Goal: Answer question/provide support

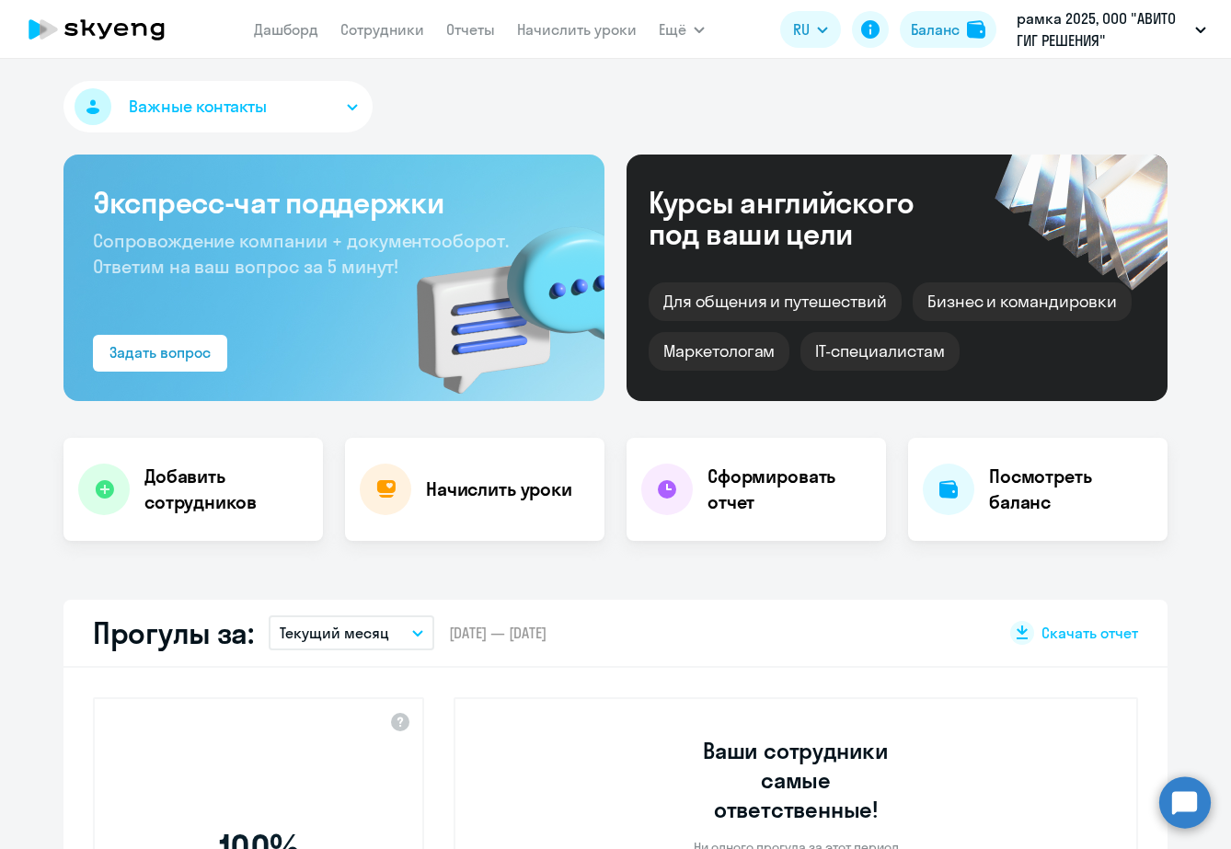
select select "30"
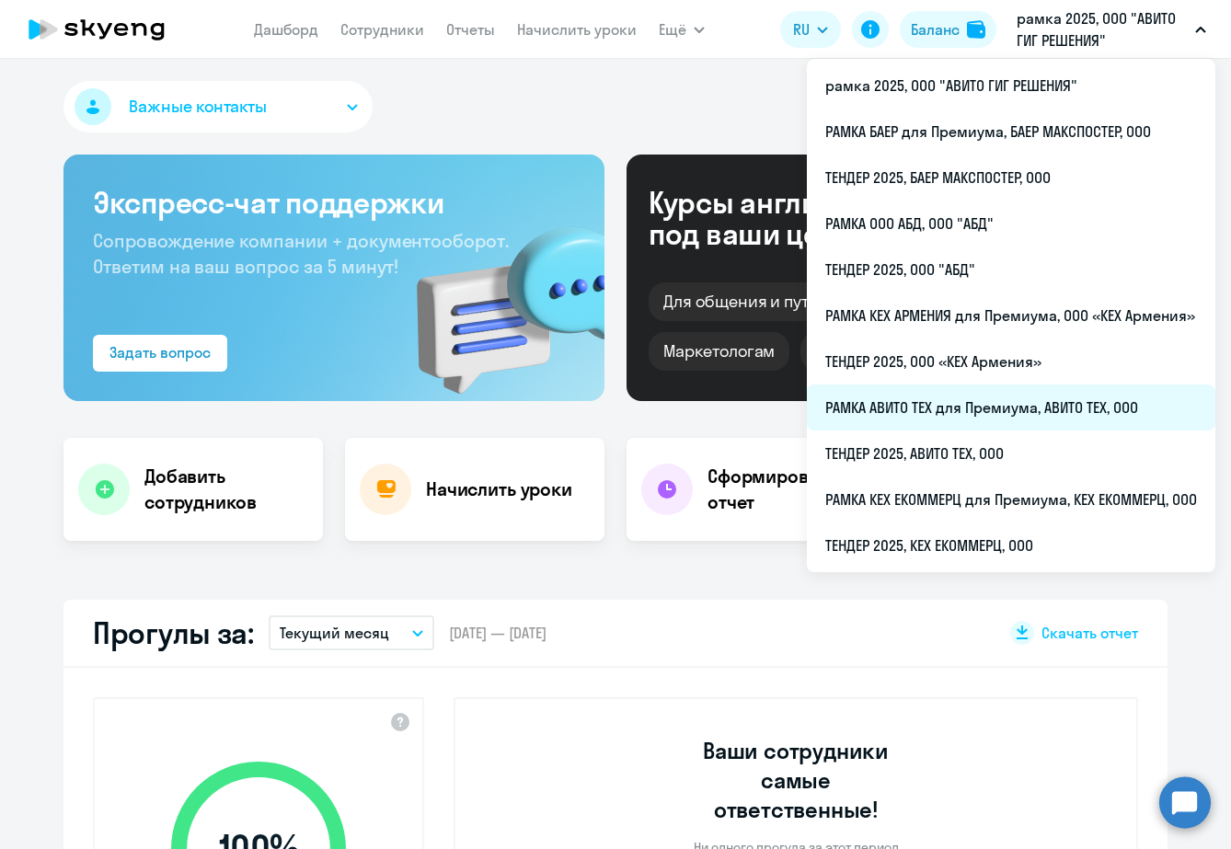
click at [931, 417] on li "РАМКА АВИТО ТЕХ для Премиума, АВИТО ТЕХ, ООО" at bounding box center [1011, 408] width 409 height 46
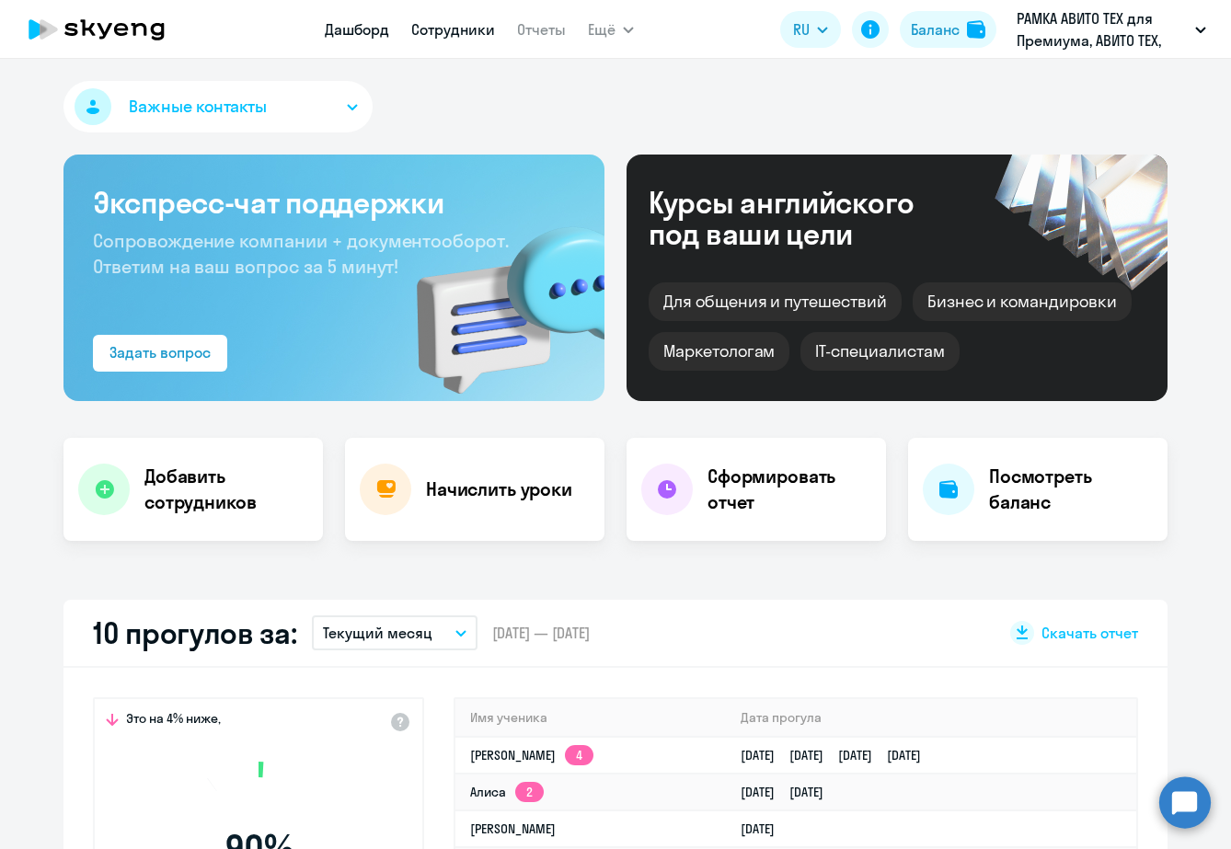
click at [438, 34] on link "Сотрудники" at bounding box center [453, 29] width 84 height 18
select select "30"
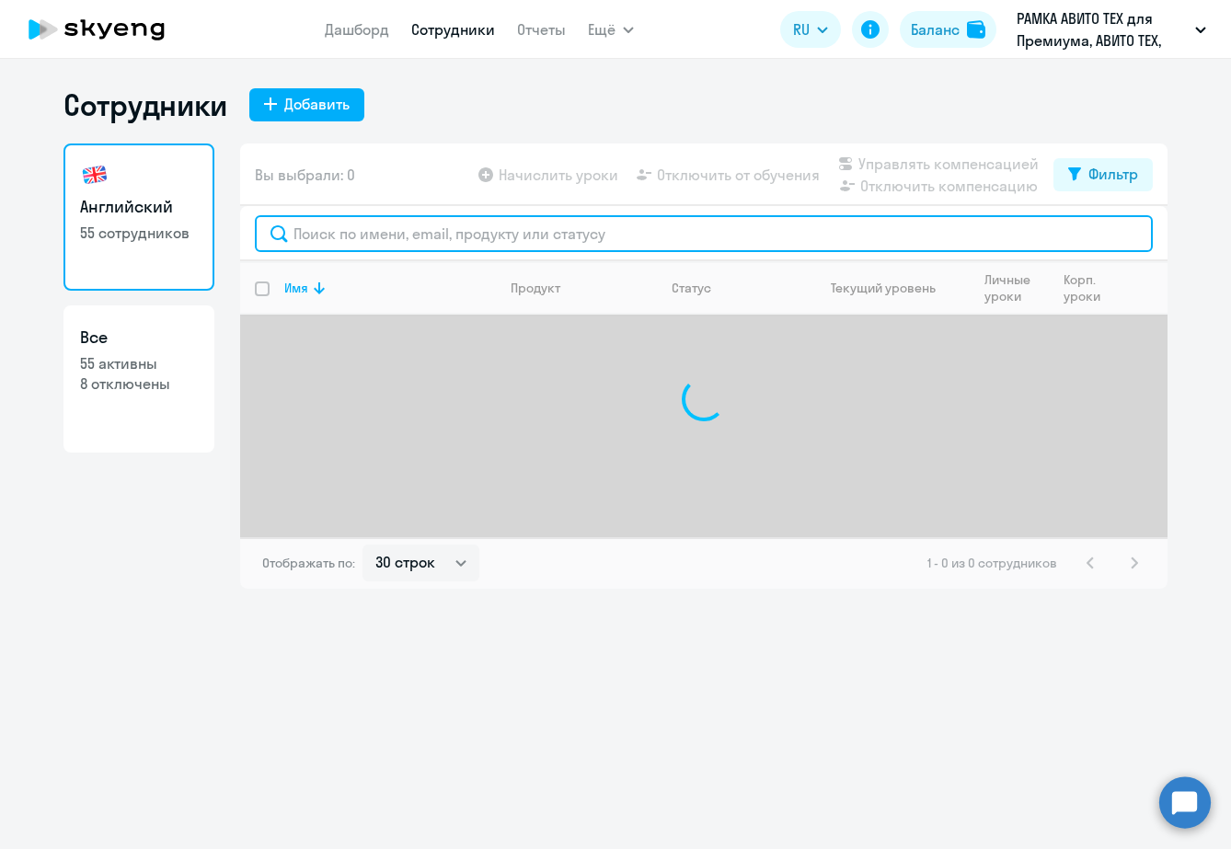
click at [448, 241] on input "text" at bounding box center [704, 233] width 898 height 37
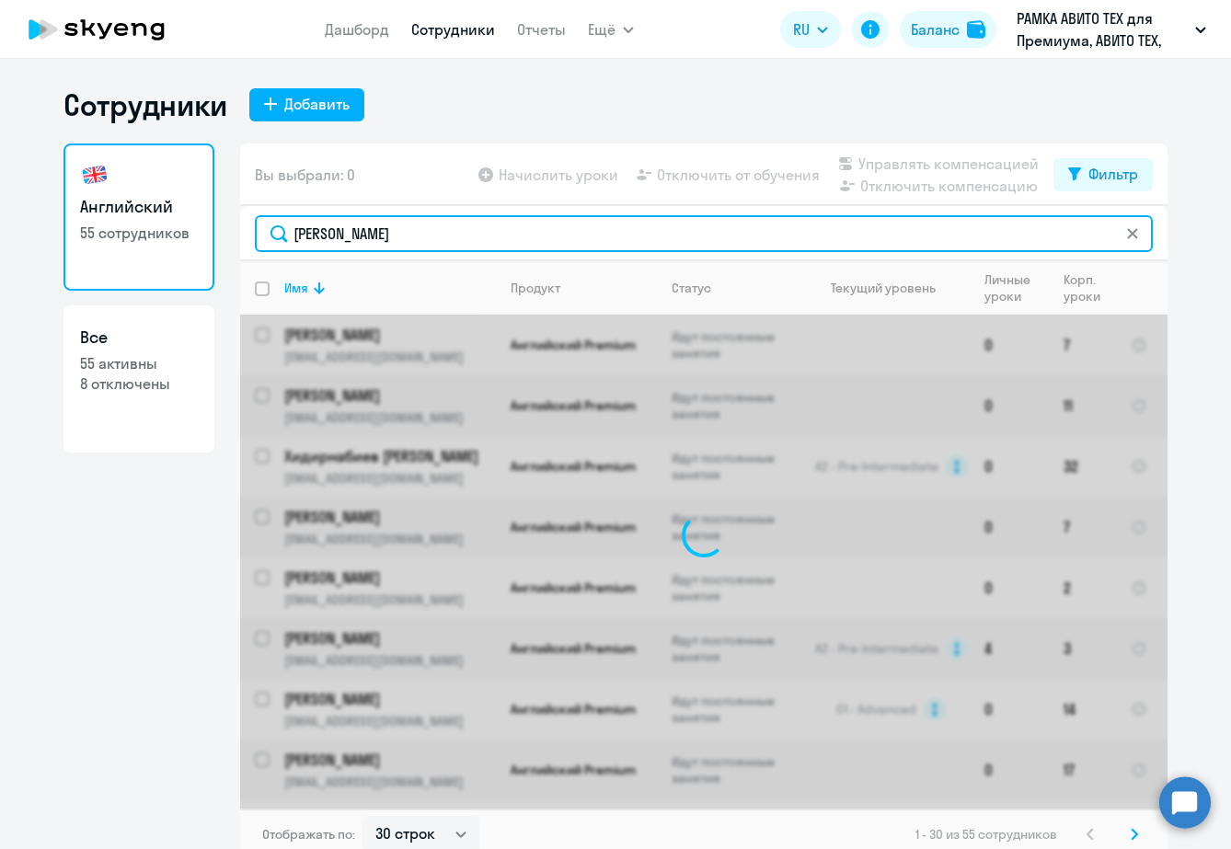
type input "[PERSON_NAME]"
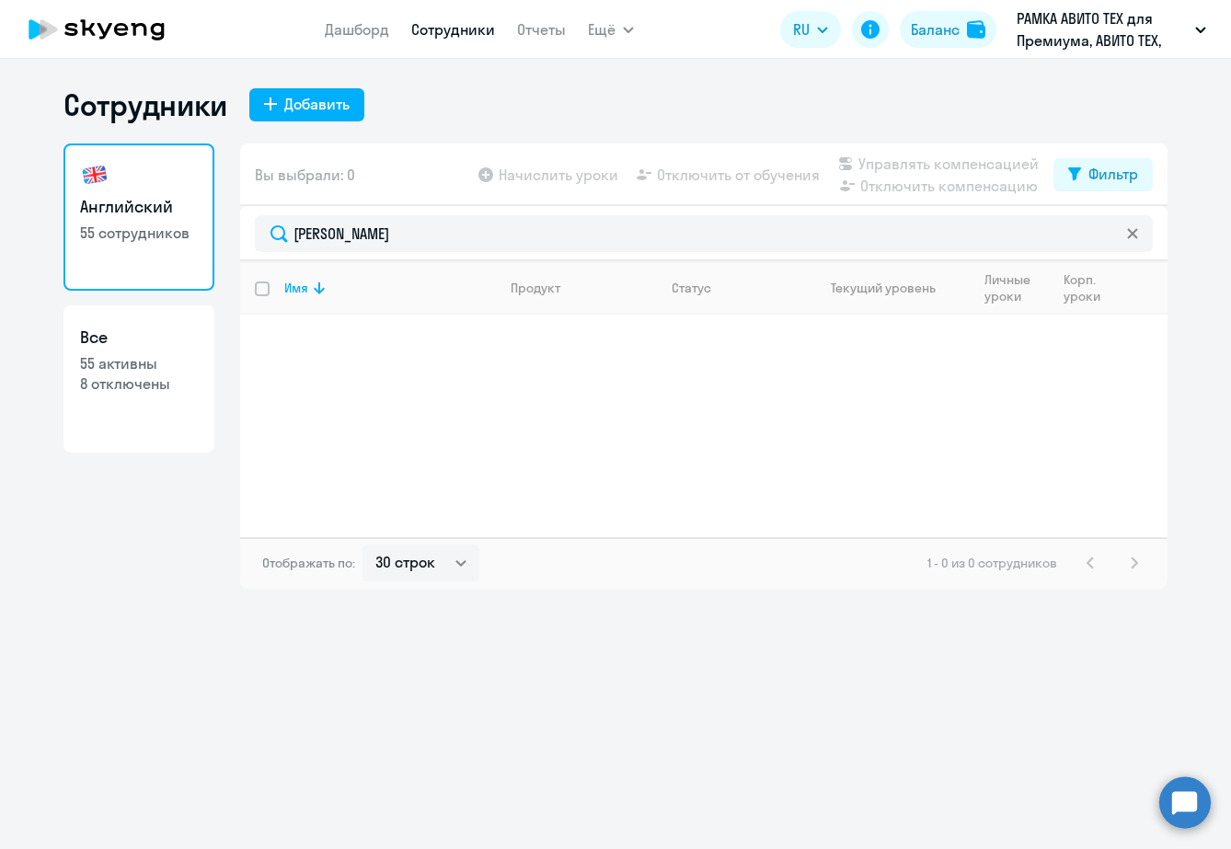
click at [1171, 785] on circle at bounding box center [1186, 803] width 52 height 52
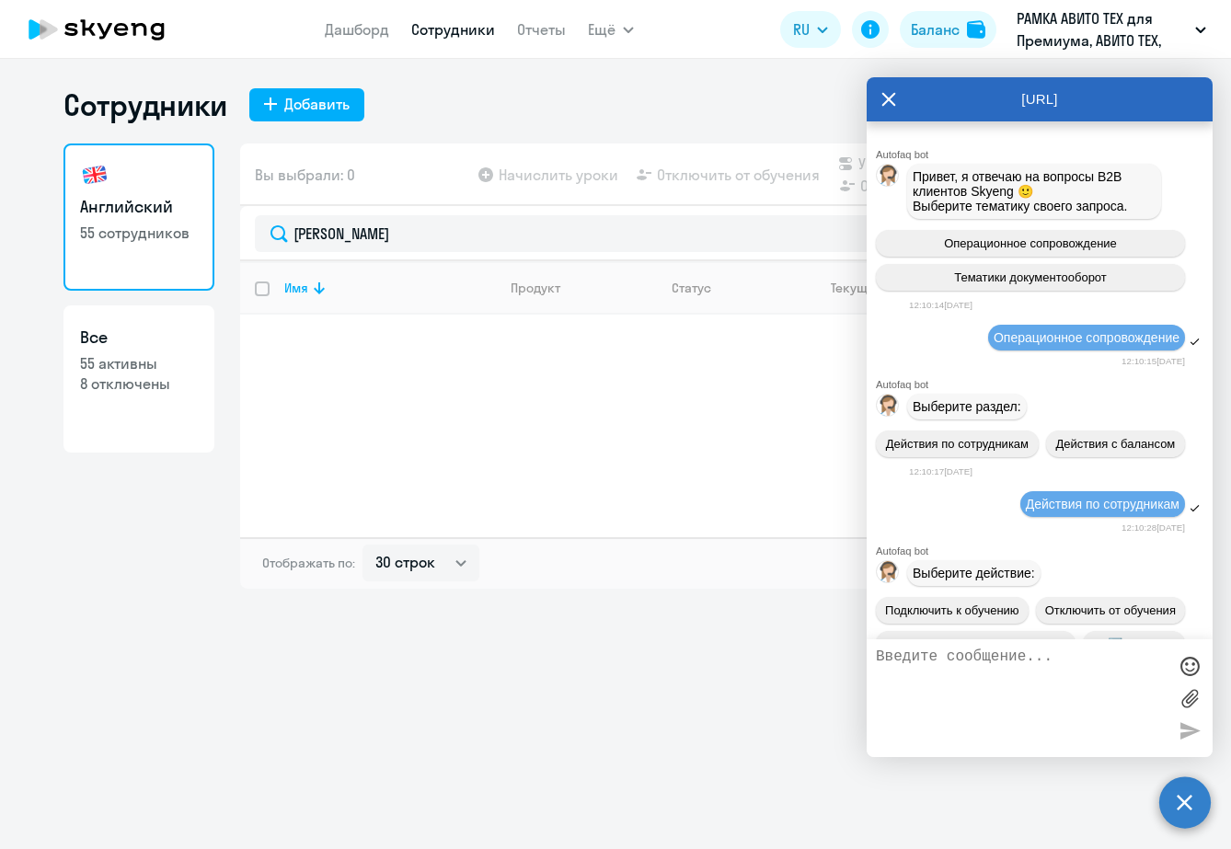
scroll to position [38942, 0]
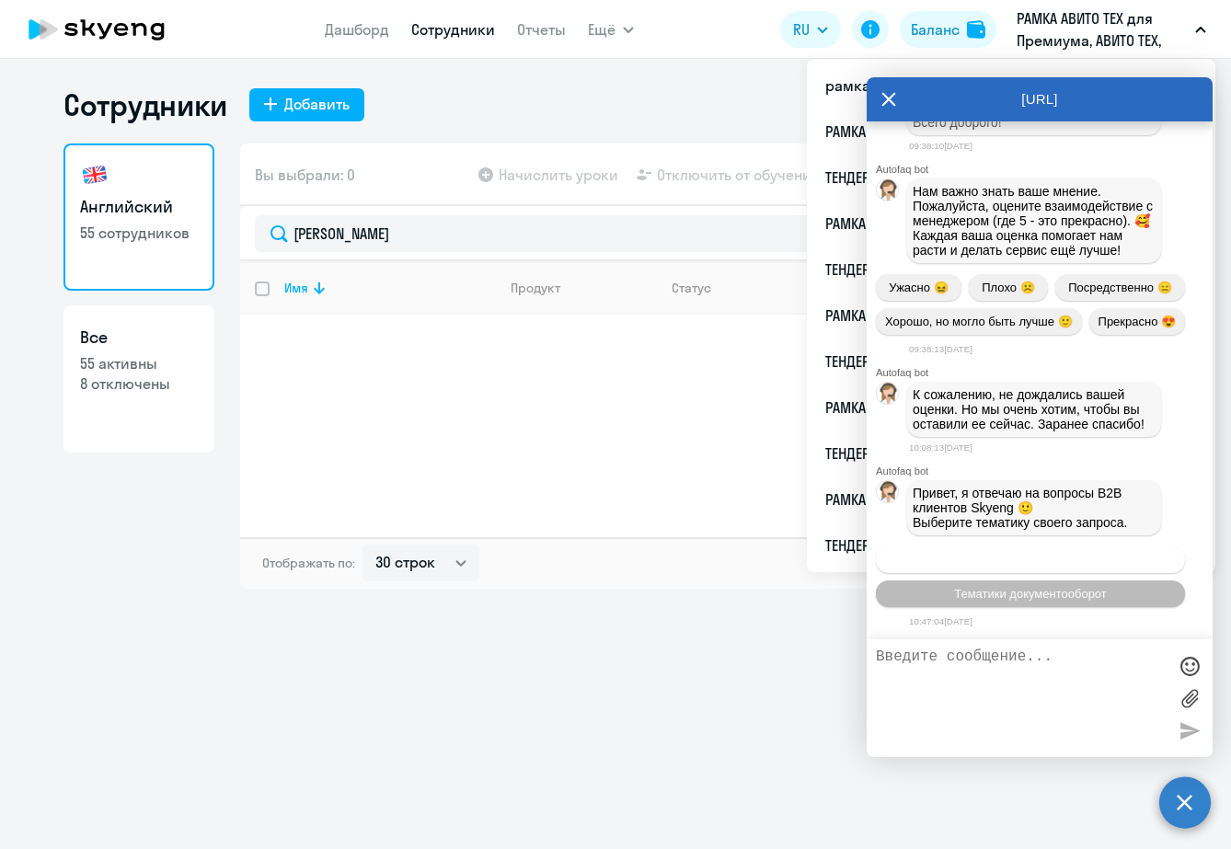
click at [1014, 554] on span "Операционное сопровождение" at bounding box center [1030, 560] width 173 height 14
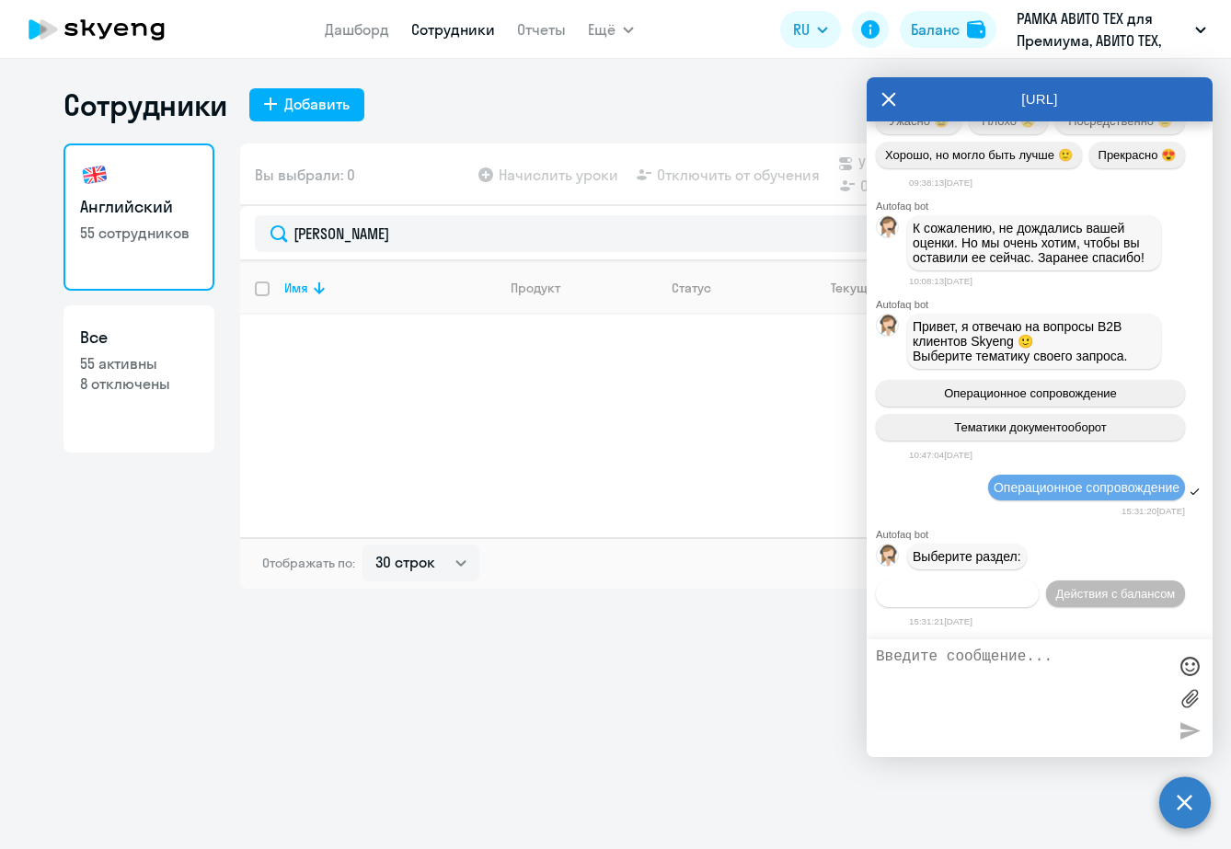
scroll to position [39109, 0]
click at [978, 595] on span "Действия по сотрудникам" at bounding box center [957, 594] width 143 height 14
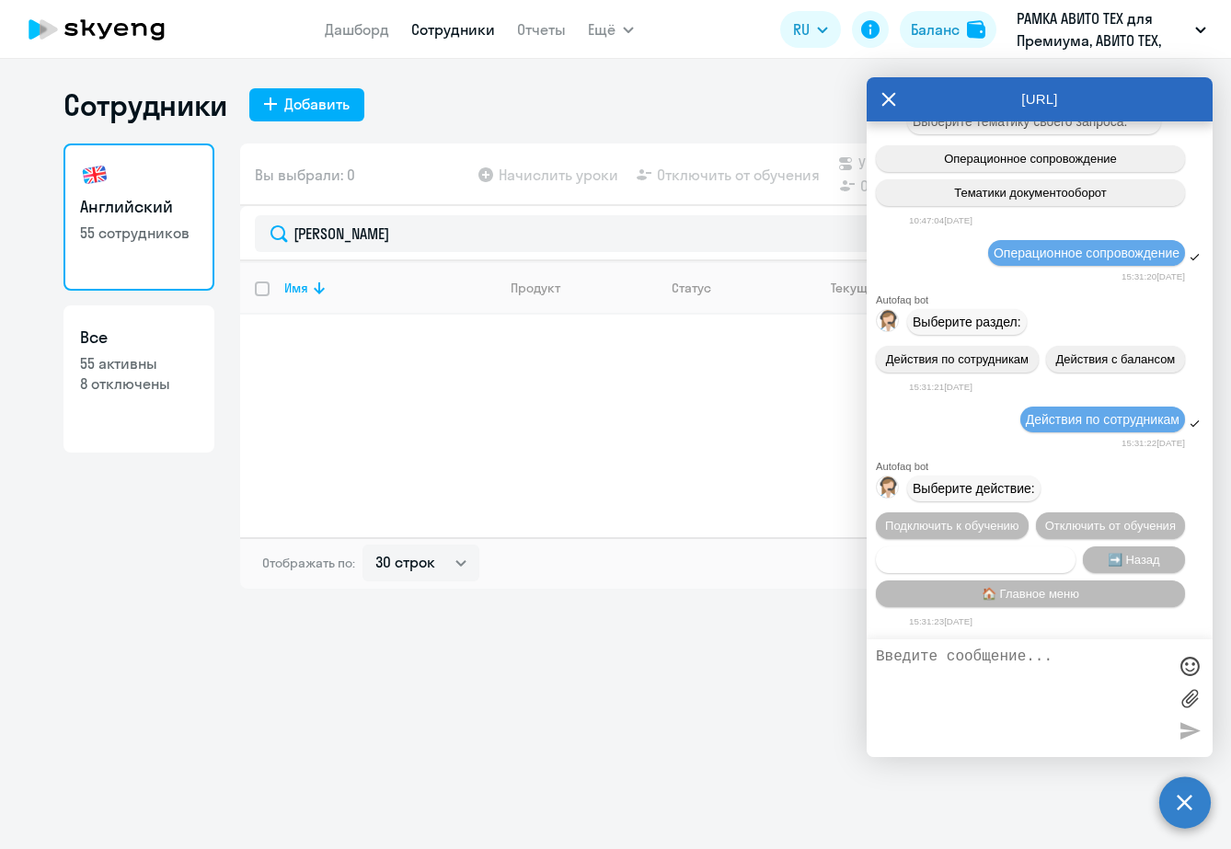
click at [987, 559] on span "Сотруднику нужна помощь" at bounding box center [975, 560] width 149 height 14
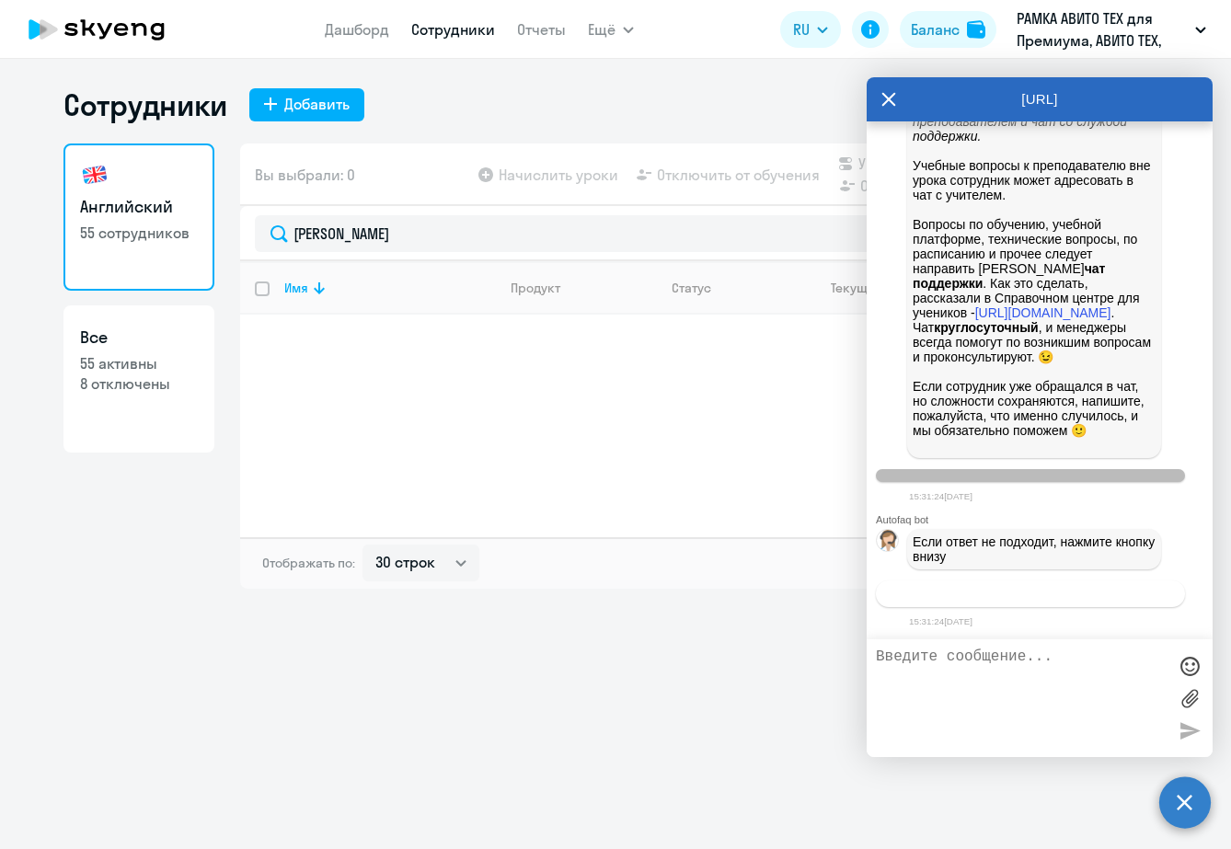
click at [1003, 597] on span "Связаться с менеджером" at bounding box center [1030, 594] width 141 height 14
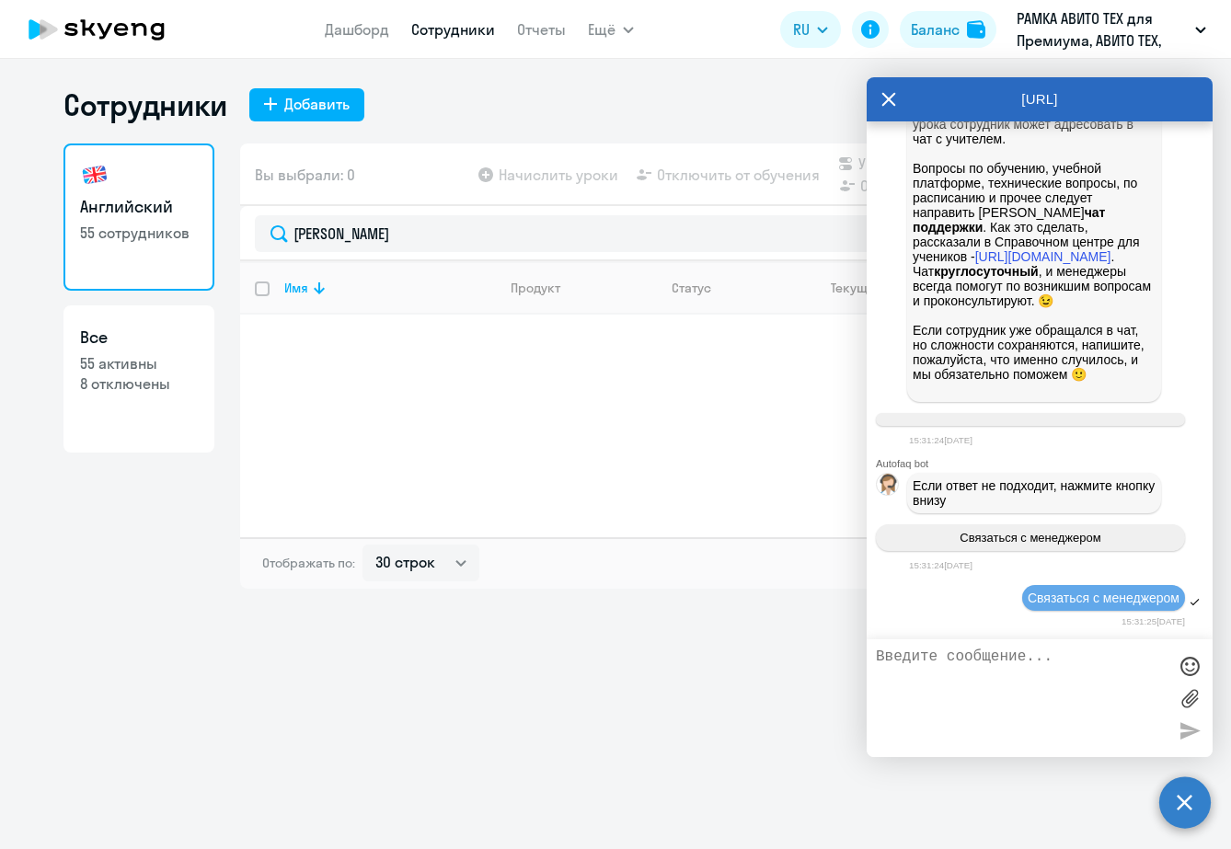
click at [1010, 695] on textarea at bounding box center [1021, 698] width 291 height 99
type textarea "л"
type textarea "о"
paste textarea "[PERSON_NAME][EMAIL_ADDRESS][DOMAIN_NAME] Mattermost aafattaeva Телефон [PHONE_…"
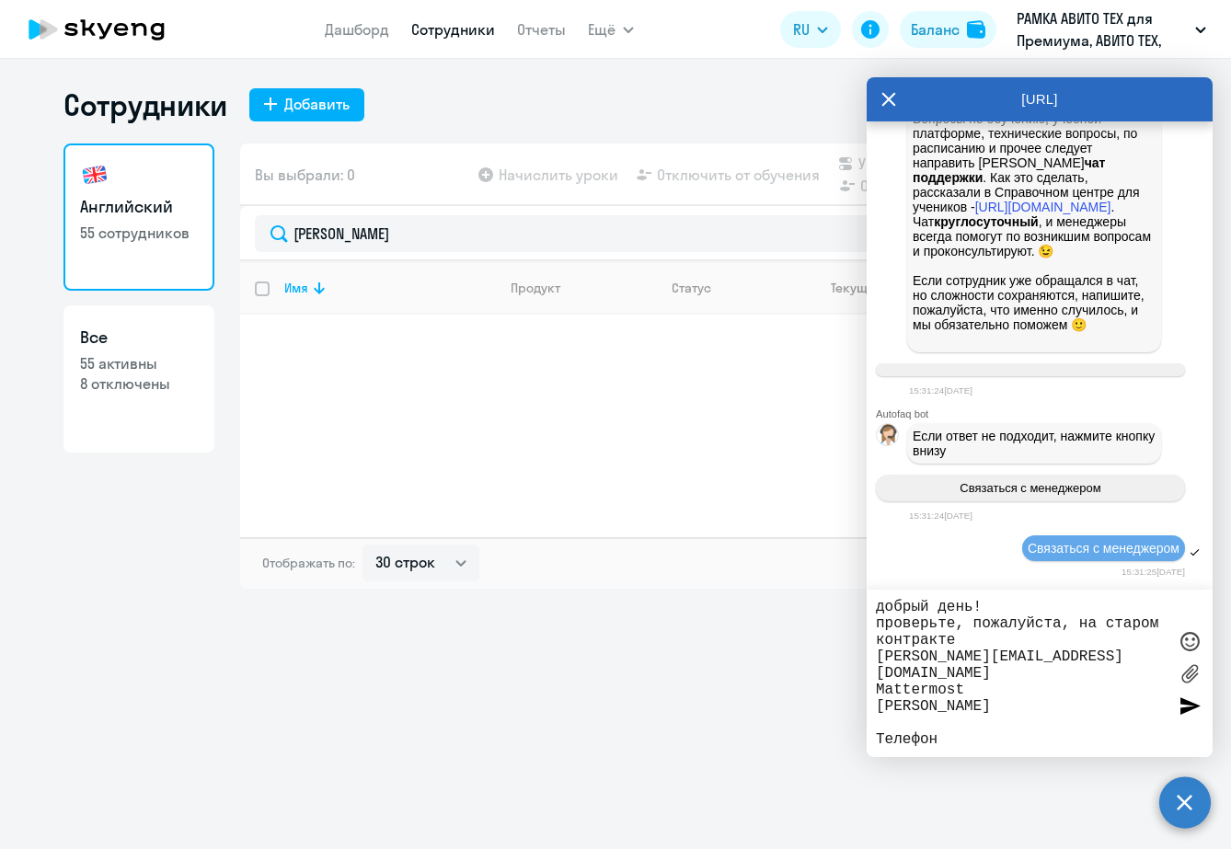
drag, startPoint x: 981, startPoint y: 728, endPoint x: 858, endPoint y: 669, distance: 136.7
click at [858, 669] on body "Дашборд Сотрудники Отчеты Ещё Дашборд Сотрудники Отчеты Начислить уроки Докумен…" at bounding box center [615, 424] width 1231 height 849
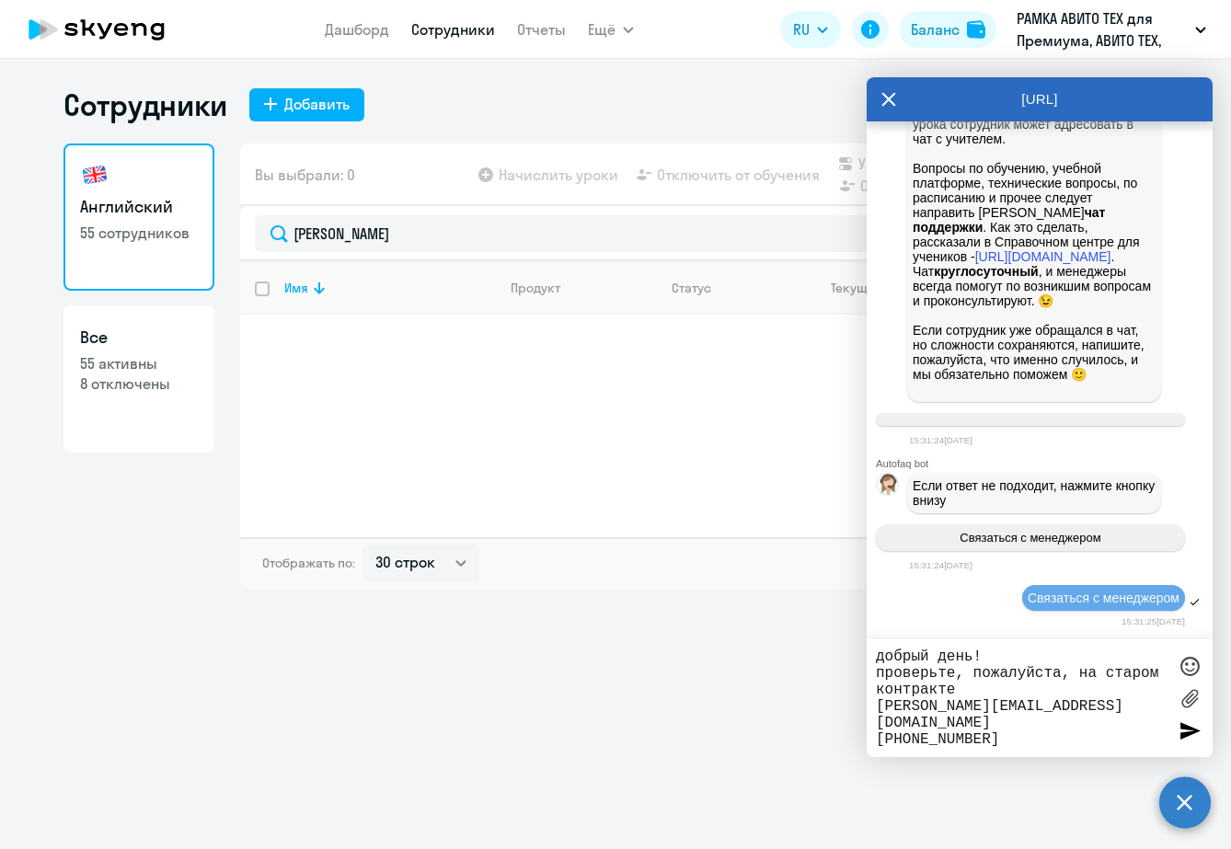
click at [998, 690] on textarea "добрый день! проверьте, пожалуйста, на старом контракте [PERSON_NAME][EMAIL_ADD…" at bounding box center [1021, 698] width 291 height 99
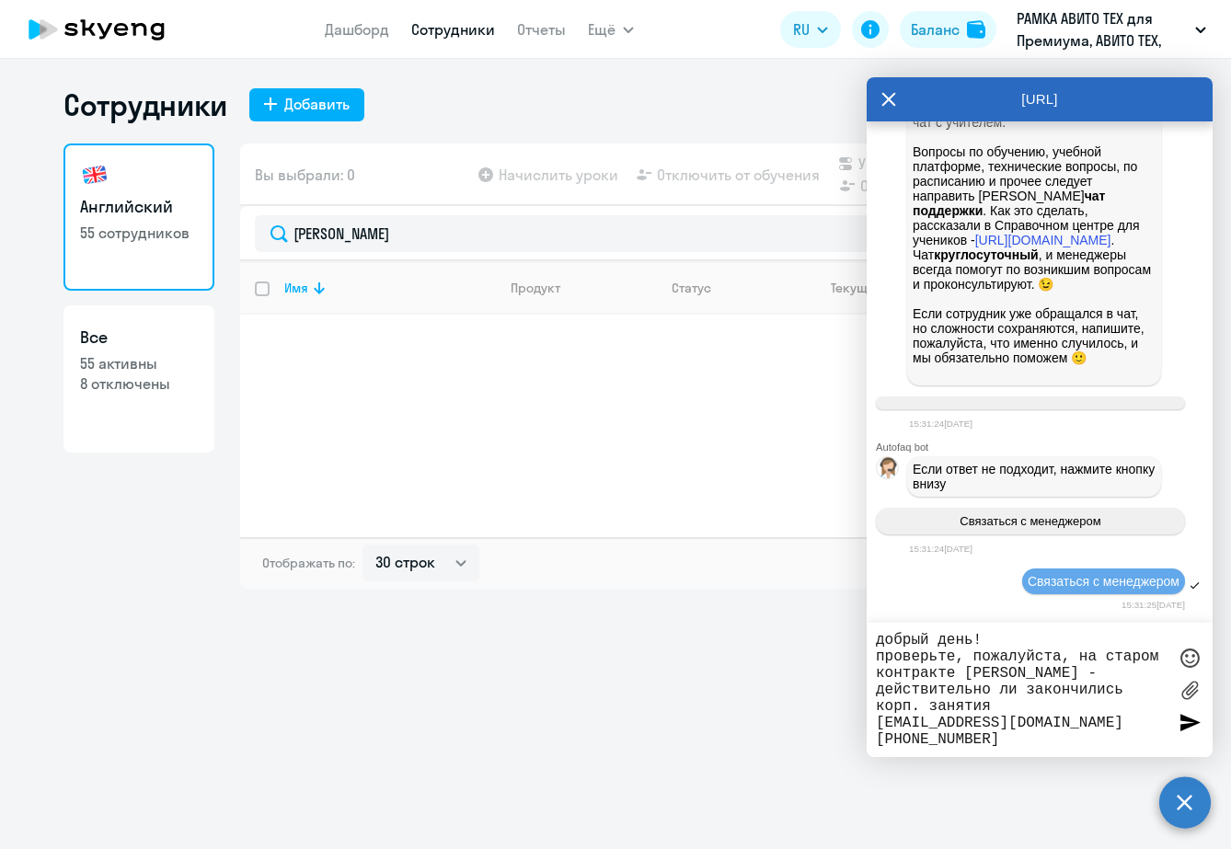
type textarea "добрый день! проверьте, пожалуйста, на старом контракте [PERSON_NAME] - действи…"
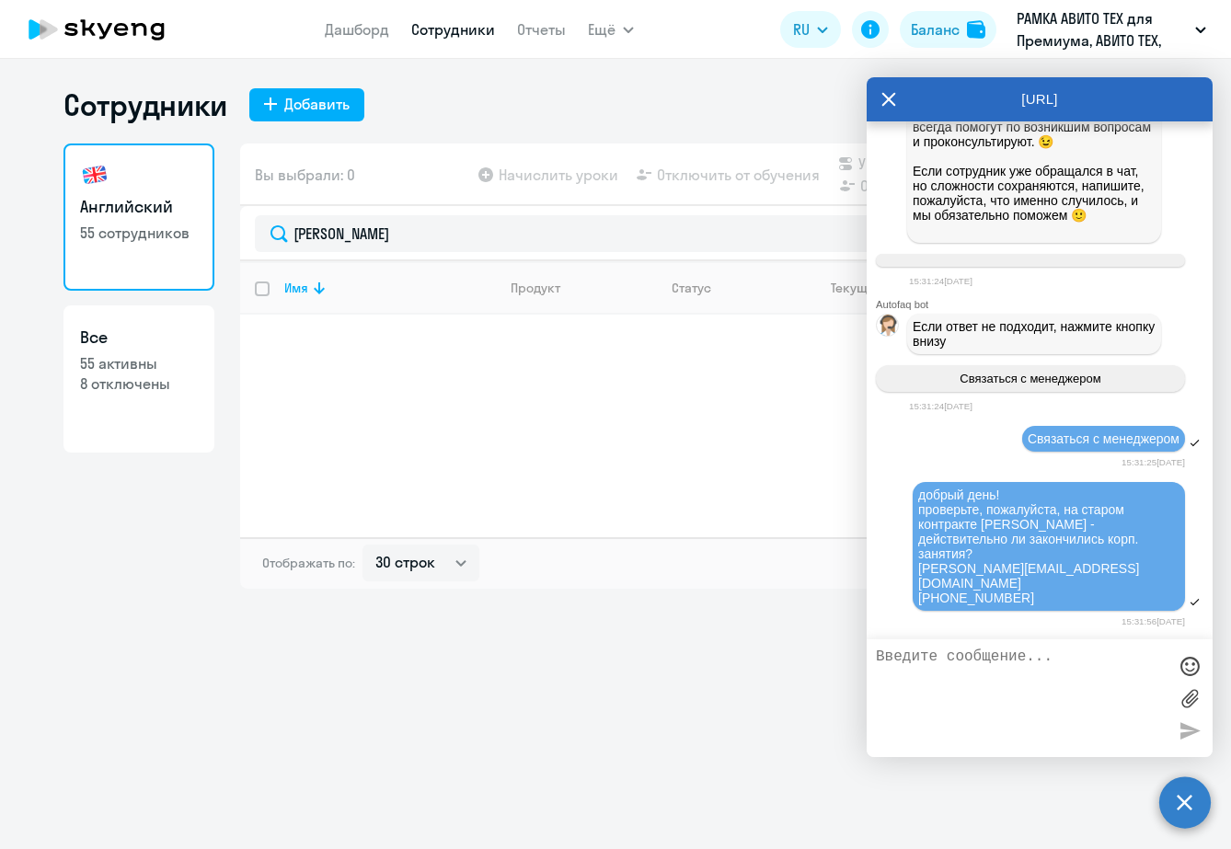
scroll to position [40218, 0]
drag, startPoint x: 990, startPoint y: 678, endPoint x: 972, endPoint y: 678, distance: 18.4
click at [972, 678] on textarea "и если да, прошу подключить ее к новому контаркту (тоже премиум) и начислить" at bounding box center [1021, 698] width 291 height 99
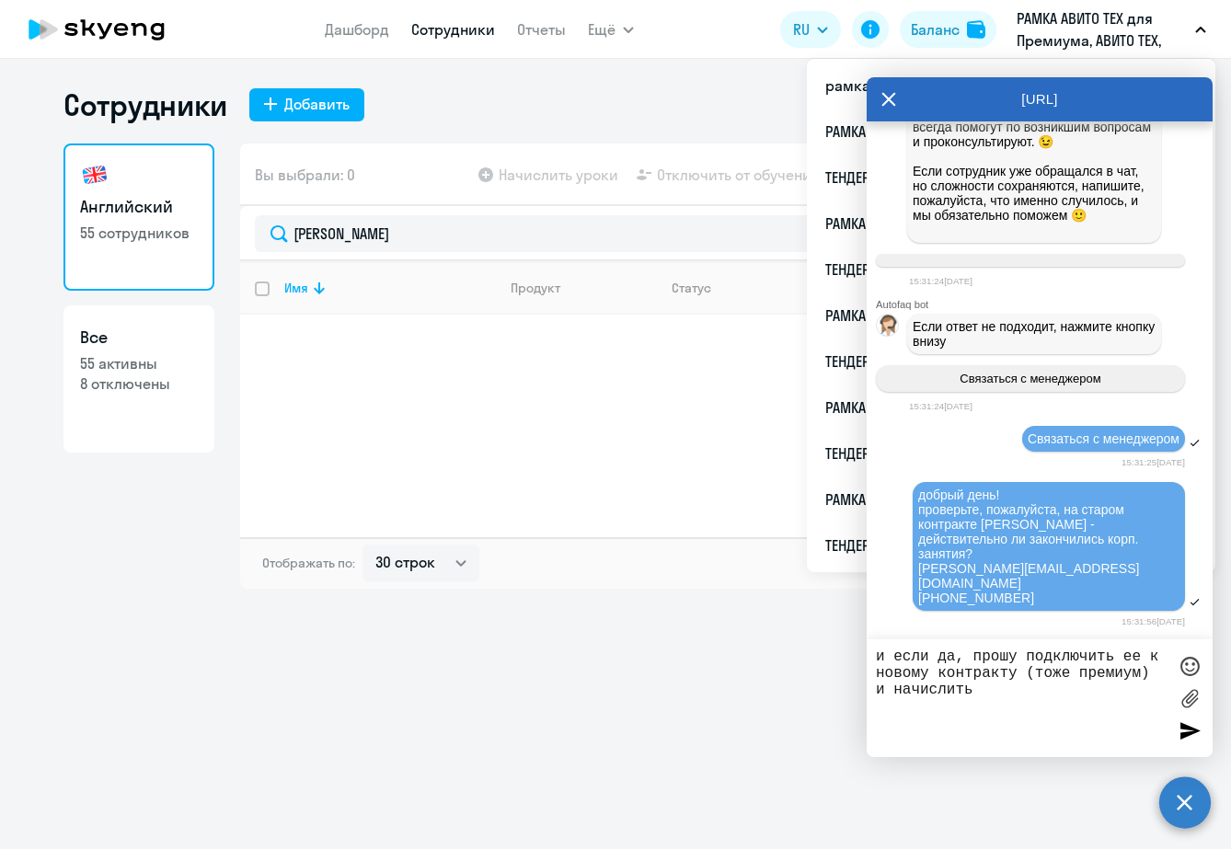
click at [1052, 686] on textarea "и если да, прошу подключить ее к новому контракту (тоже премиум) и начислить" at bounding box center [1021, 698] width 291 height 99
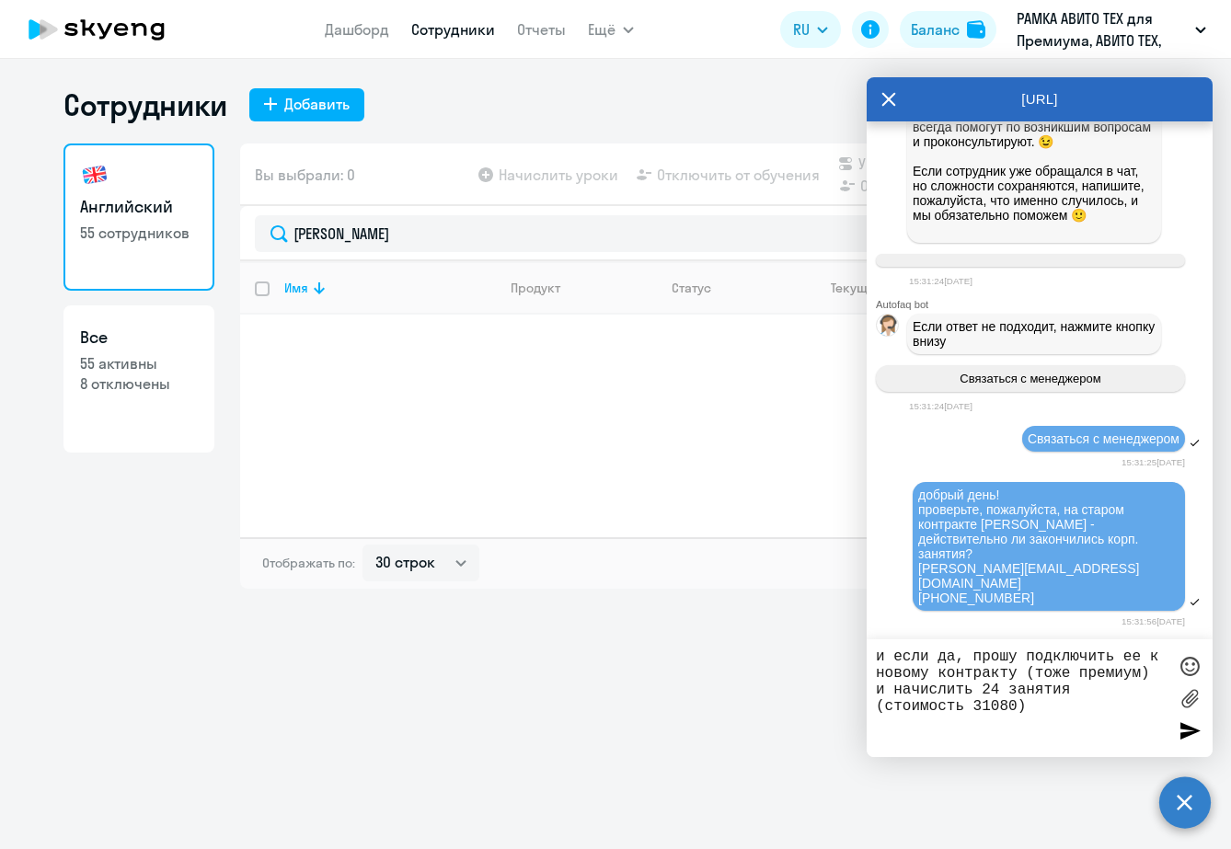
type textarea "и если да, прошу подключить ее к новому контракту (тоже премиум) и начислить 24…"
click at [1179, 733] on div at bounding box center [1190, 731] width 28 height 28
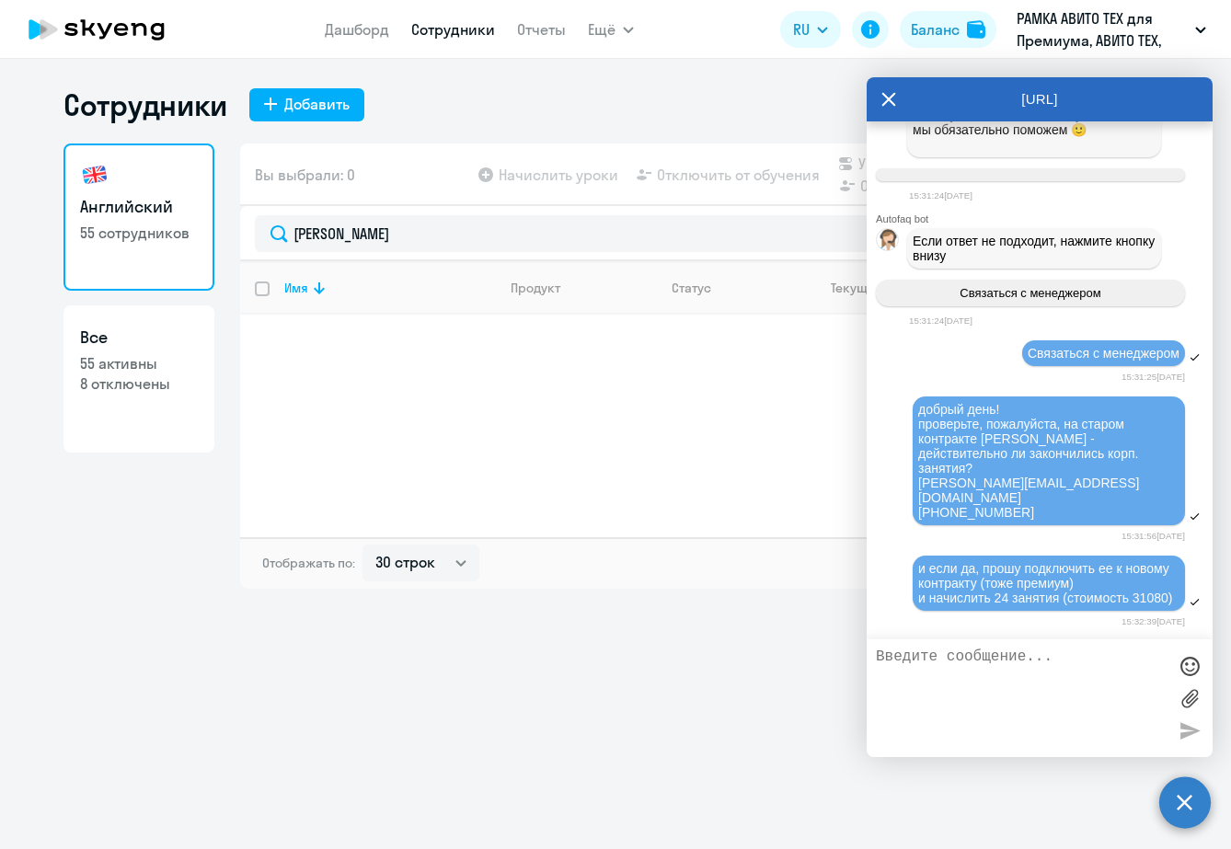
click at [915, 395] on div "добрый день! проверьте, пожалуйста, на старом контракте [PERSON_NAME] - действи…" at bounding box center [1040, 462] width 346 height 134
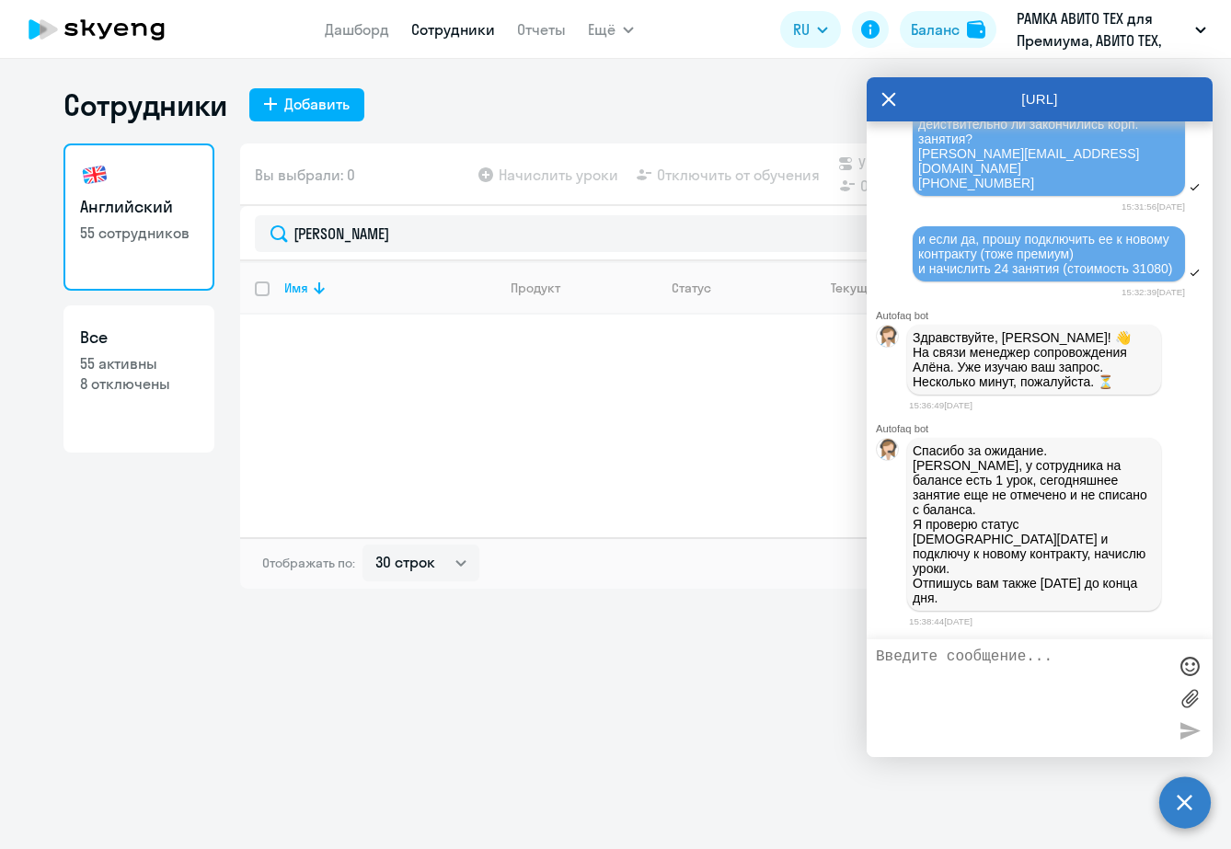
scroll to position [40639, 0]
click at [1064, 666] on textarea at bounding box center [1021, 698] width 291 height 99
type textarea "спасибо большое! буду ждать, хорошего дня"
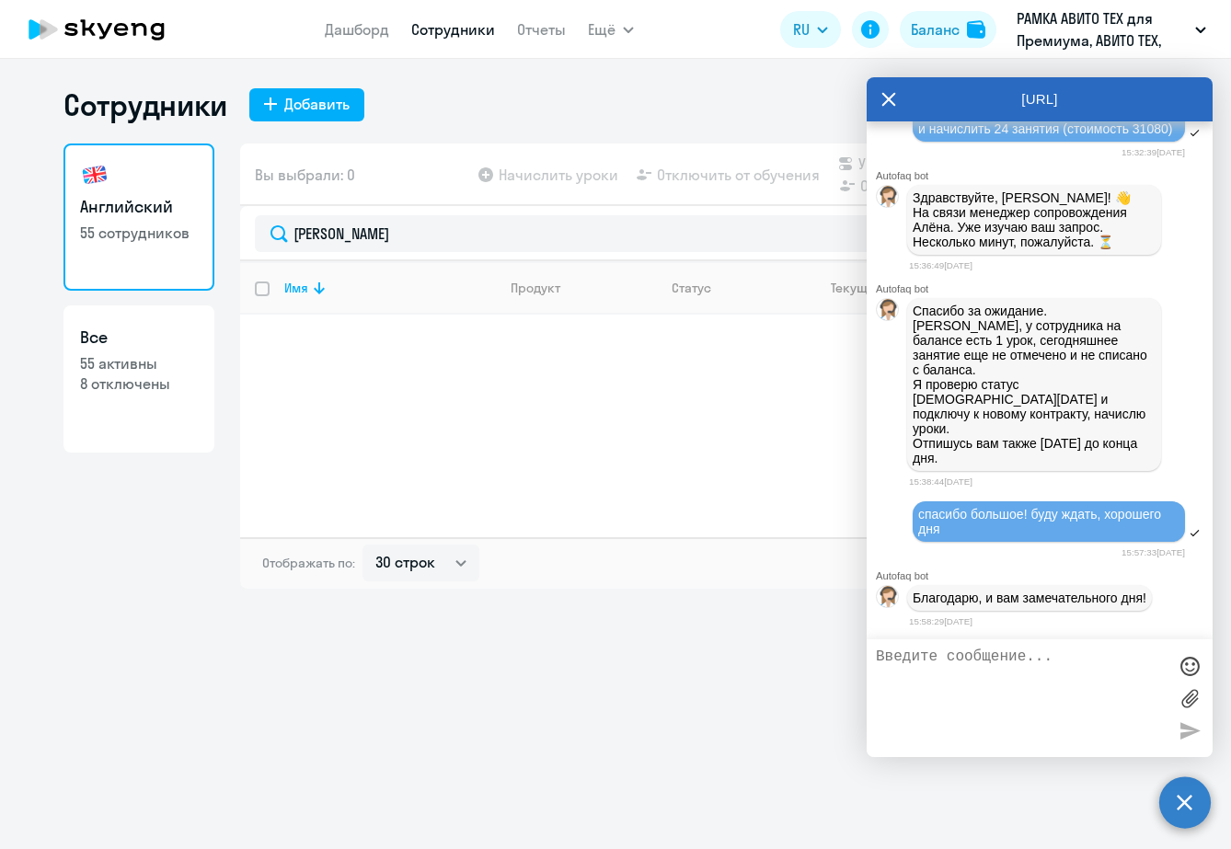
scroll to position [40794, 0]
click at [1161, 606] on div "Благодарю, и вам замечательного дня!" at bounding box center [1040, 598] width 346 height 33
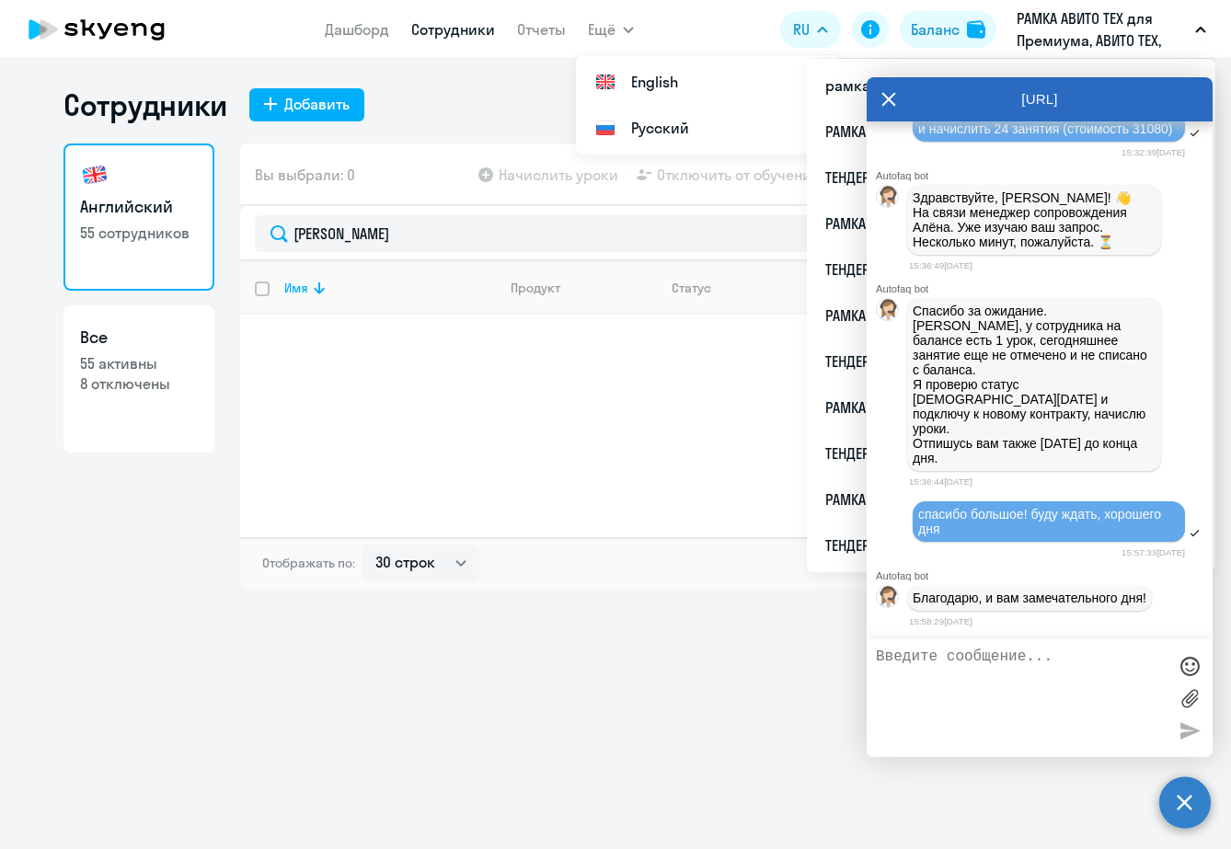
click at [665, 721] on div "Сотрудники Добавить Английский 55 сотрудников Все 55 активны 8 отключены Вы выб…" at bounding box center [615, 454] width 1231 height 791
